Goal: Information Seeking & Learning: Learn about a topic

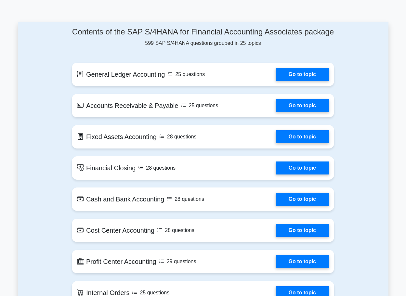
scroll to position [325, 0]
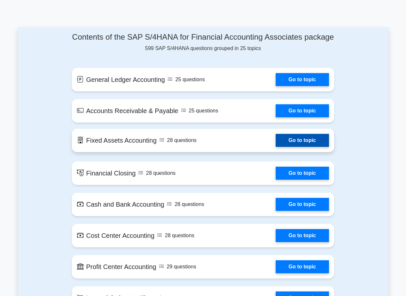
click at [289, 147] on link "Go to topic" at bounding box center [302, 140] width 53 height 13
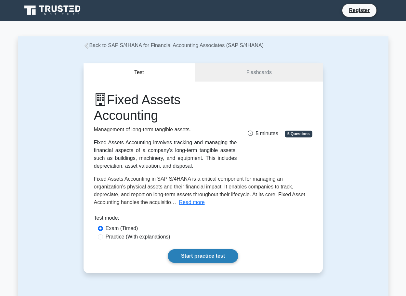
click at [191, 256] on link "Start practice test" at bounding box center [203, 256] width 71 height 14
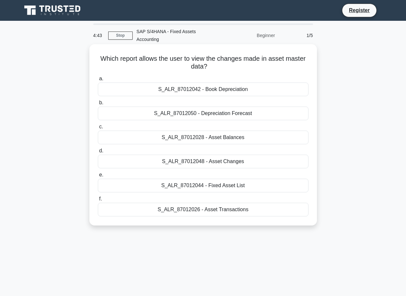
click at [193, 155] on div "S_ALR_87012048 - Asset Changes" at bounding box center [203, 162] width 211 height 14
click at [98, 153] on input "d. S_ALR_87012048 - Asset Changes" at bounding box center [98, 151] width 0 height 4
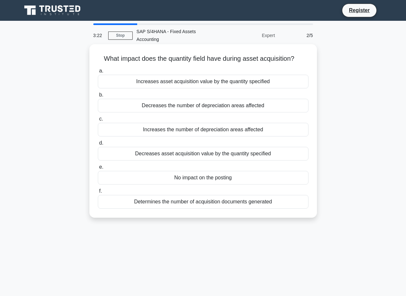
click at [206, 197] on div "Determines the number of acquisition documents generated" at bounding box center [203, 202] width 211 height 14
click at [98, 193] on input "f. Determines the number of acquisition documents generated" at bounding box center [98, 191] width 0 height 4
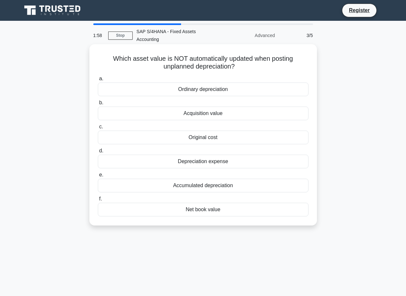
click at [218, 155] on div "Depreciation expense" at bounding box center [203, 162] width 211 height 14
click at [98, 153] on input "d. Depreciation expense" at bounding box center [98, 151] width 0 height 4
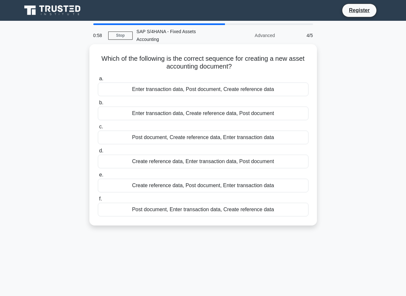
click at [182, 83] on div "Enter transaction data, Post document, Create reference data" at bounding box center [203, 90] width 211 height 14
click at [98, 81] on input "a. Enter transaction data, Post document, Create reference data" at bounding box center [98, 79] width 0 height 4
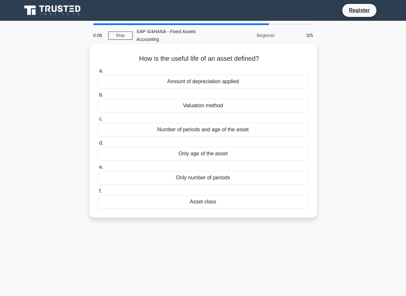
click at [219, 148] on div "Only age of the asset" at bounding box center [203, 154] width 211 height 14
click at [98, 145] on input "d. Only age of the asset" at bounding box center [98, 143] width 0 height 4
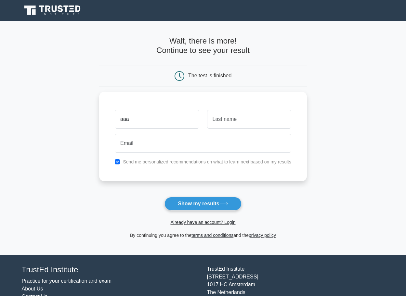
type input "aaa"
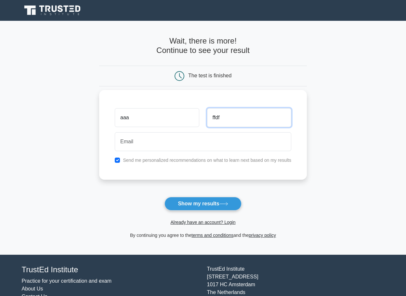
type input "ffdf"
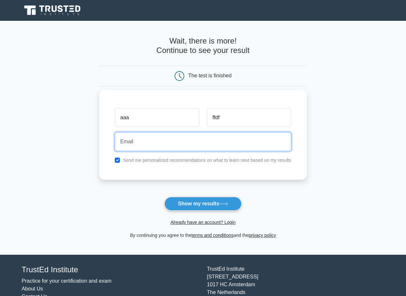
click at [199, 142] on input "email" at bounding box center [203, 141] width 176 height 19
type input "ricardo.ak.mail@gmail.com"
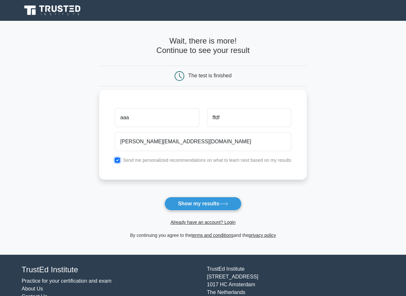
click at [120, 160] on input "checkbox" at bounding box center [117, 160] width 5 height 5
checkbox input "false"
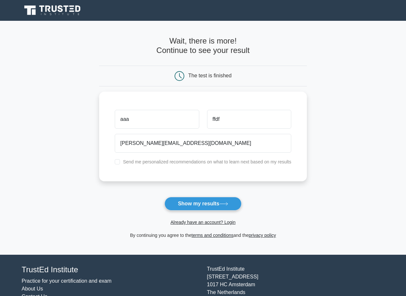
drag, startPoint x: 201, startPoint y: 203, endPoint x: 340, endPoint y: 160, distance: 145.3
click at [201, 203] on button "Show my results" at bounding box center [202, 204] width 77 height 14
